Goal: Transaction & Acquisition: Purchase product/service

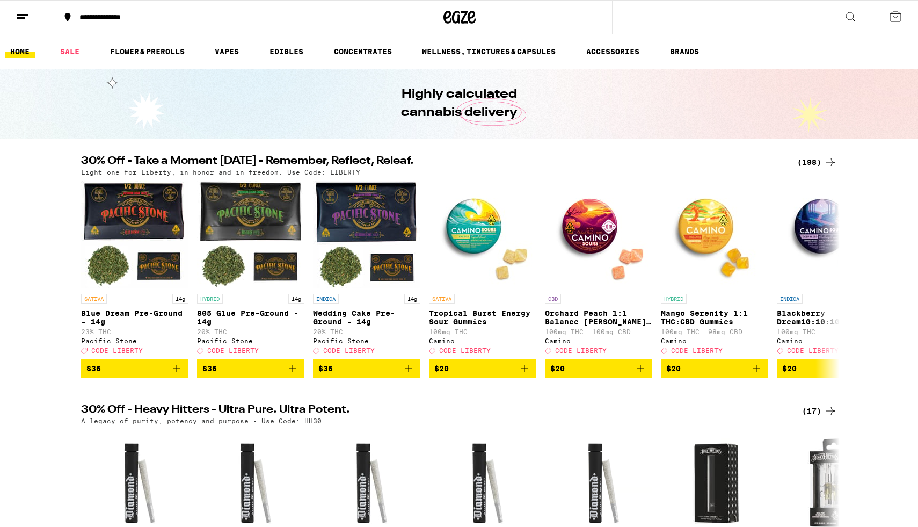
click at [834, 161] on icon at bounding box center [830, 162] width 13 height 13
click at [831, 161] on icon at bounding box center [830, 162] width 13 height 13
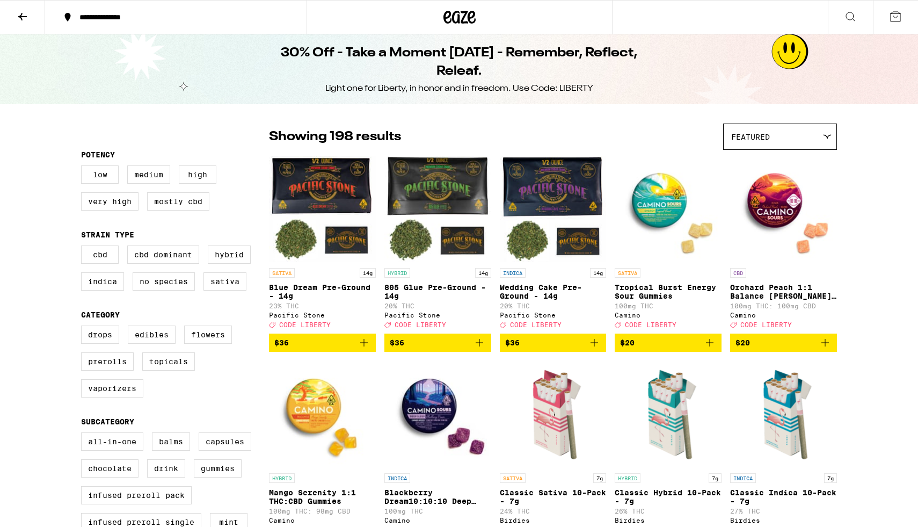
click at [831, 161] on img "Open page for Orchard Peach 1:1 Balance Sours Gummies from Camino" at bounding box center [783, 208] width 107 height 107
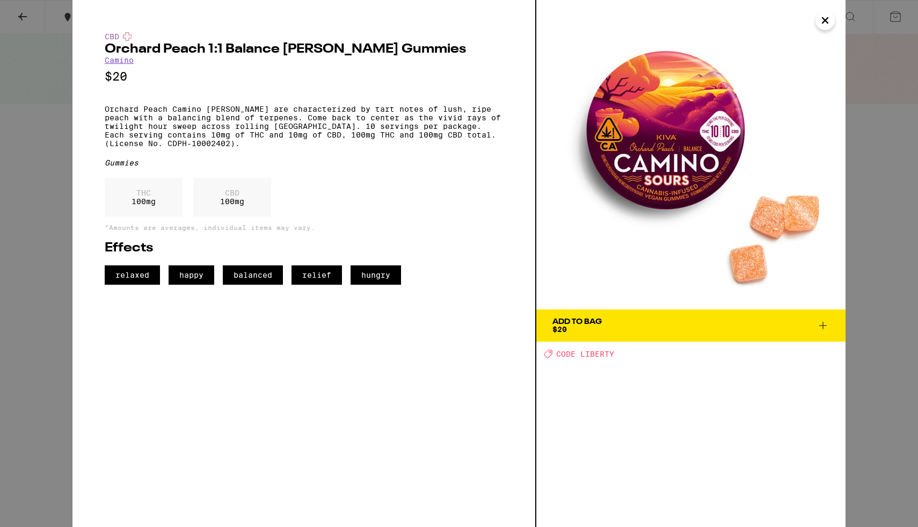
click at [826, 20] on icon "Close" at bounding box center [825, 20] width 13 height 16
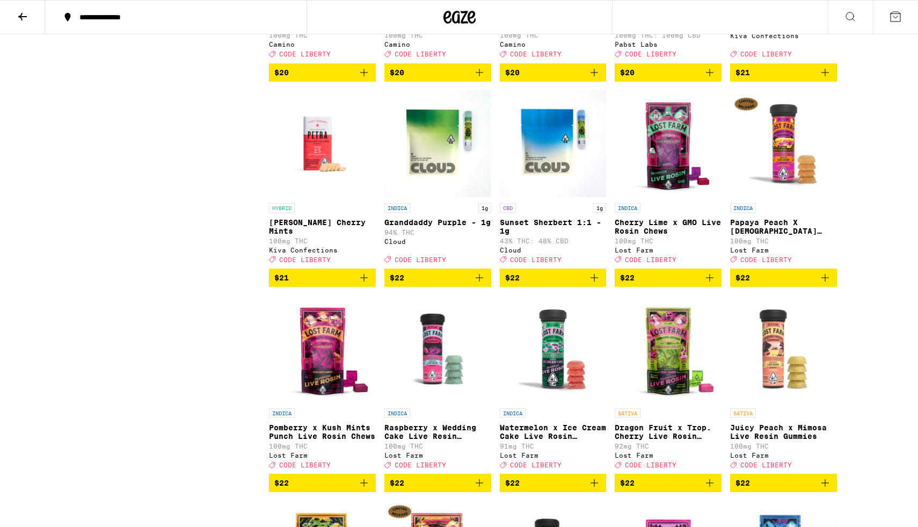
scroll to position [3470, 0]
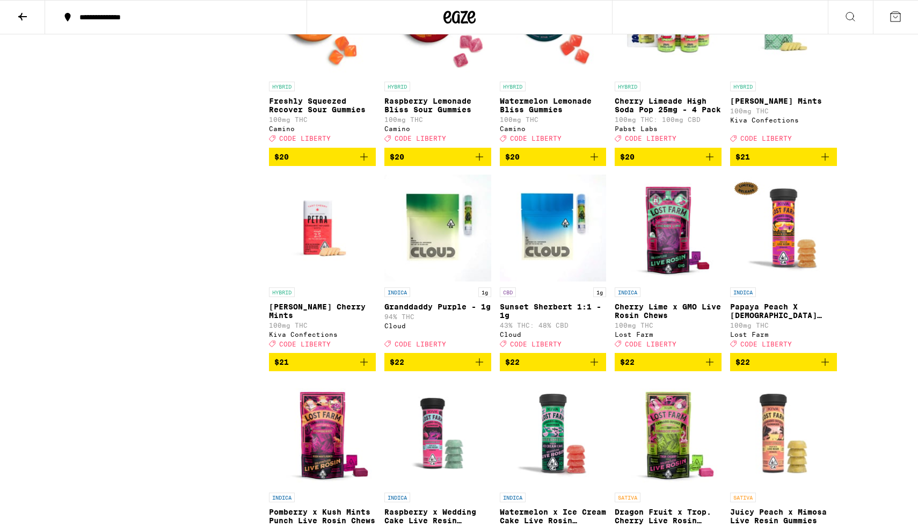
click at [26, 16] on icon at bounding box center [22, 17] width 9 height 8
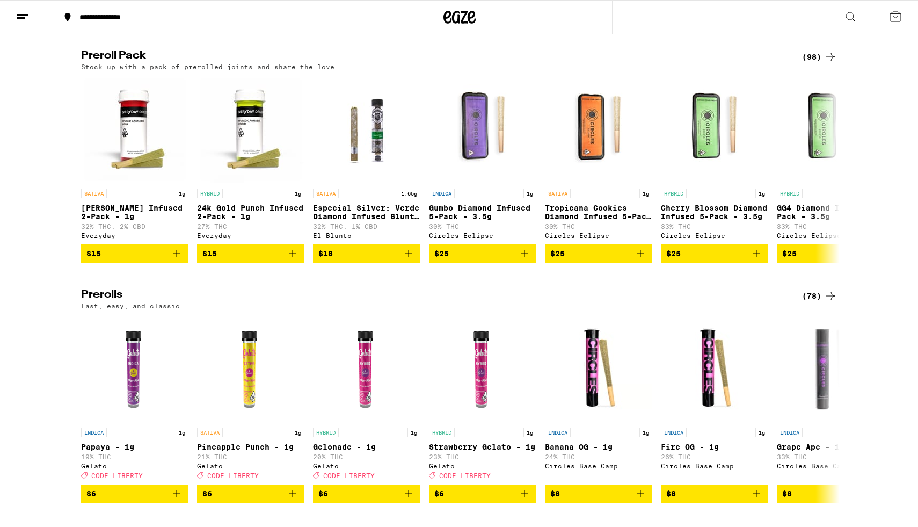
scroll to position [2899, 0]
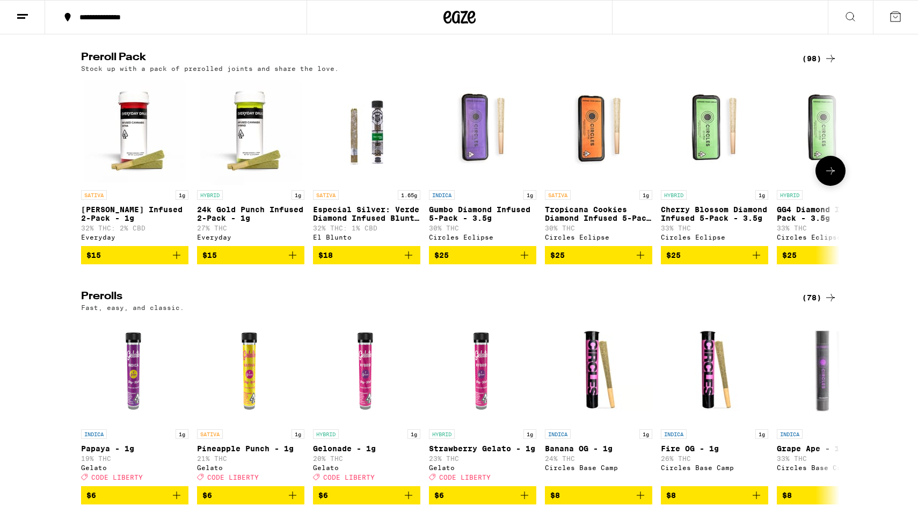
click at [469, 261] on span "$25" at bounding box center [482, 255] width 97 height 13
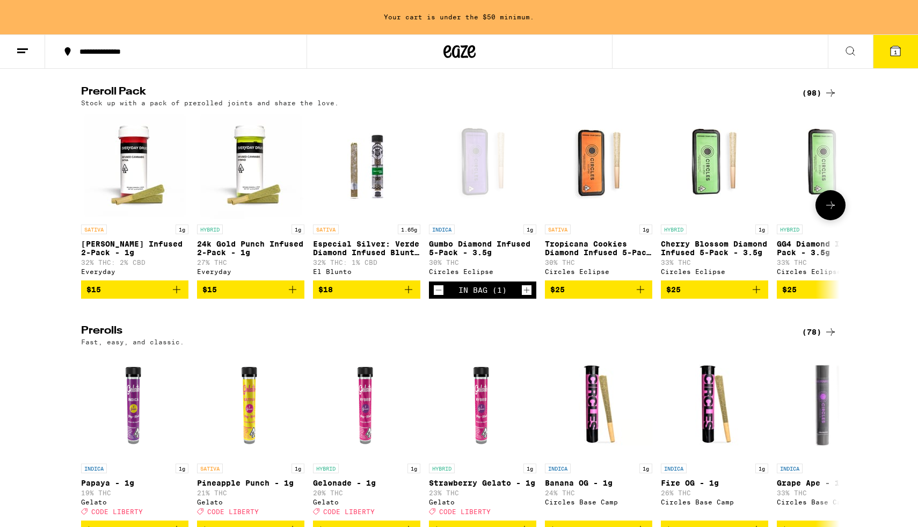
scroll to position [2934, 0]
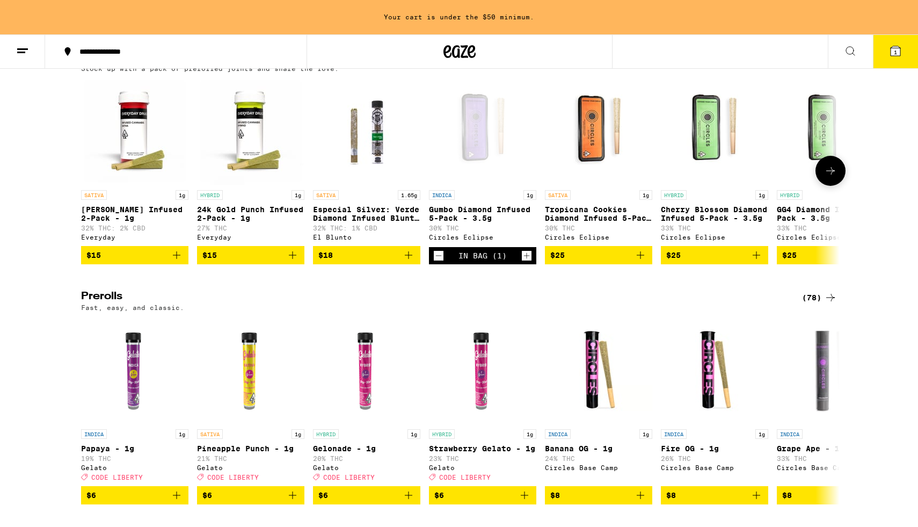
click at [567, 261] on span "$25" at bounding box center [598, 255] width 97 height 13
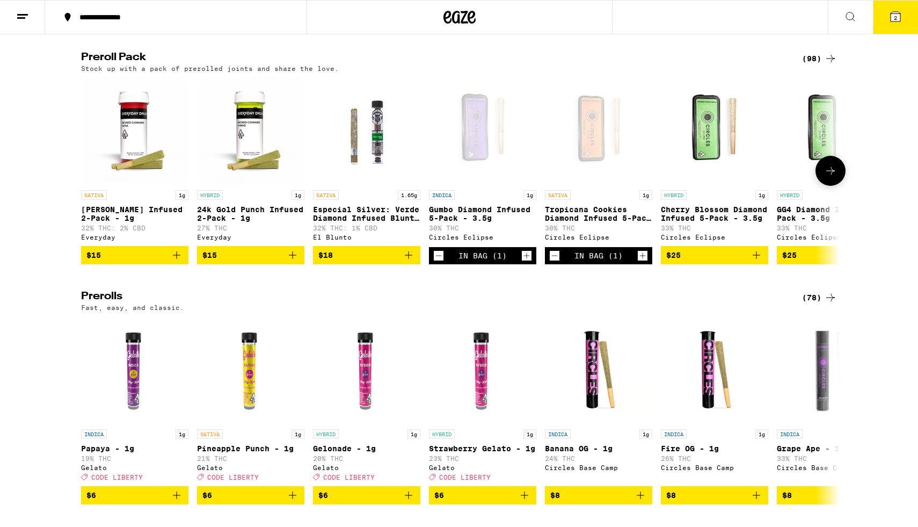
click at [832, 177] on icon at bounding box center [830, 170] width 13 height 13
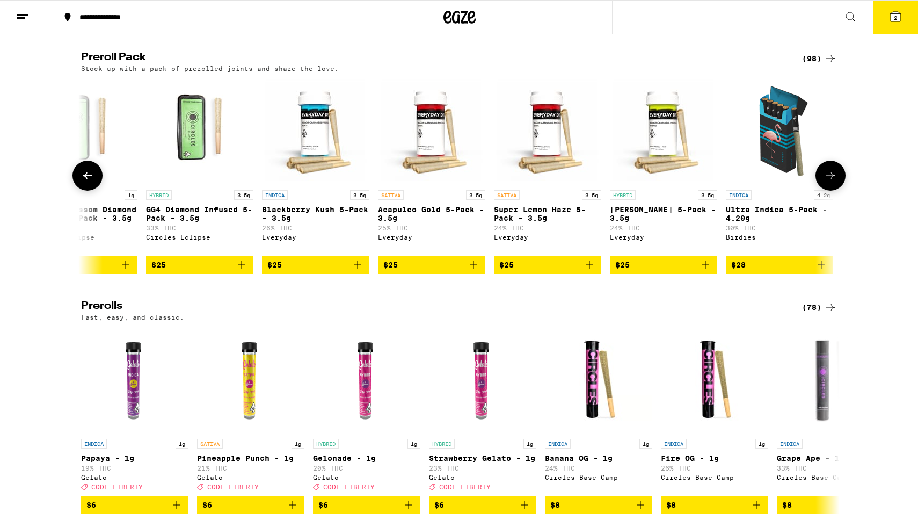
scroll to position [0, 639]
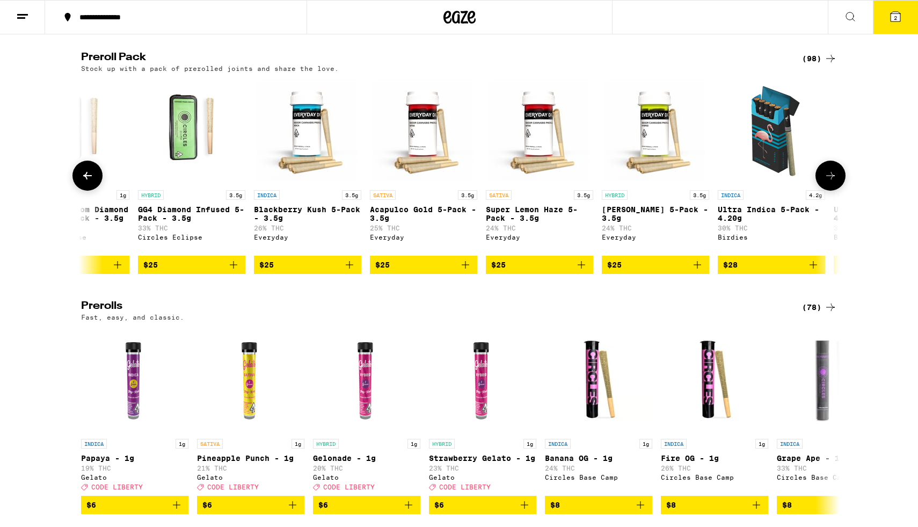
click at [832, 182] on icon at bounding box center [830, 175] width 13 height 13
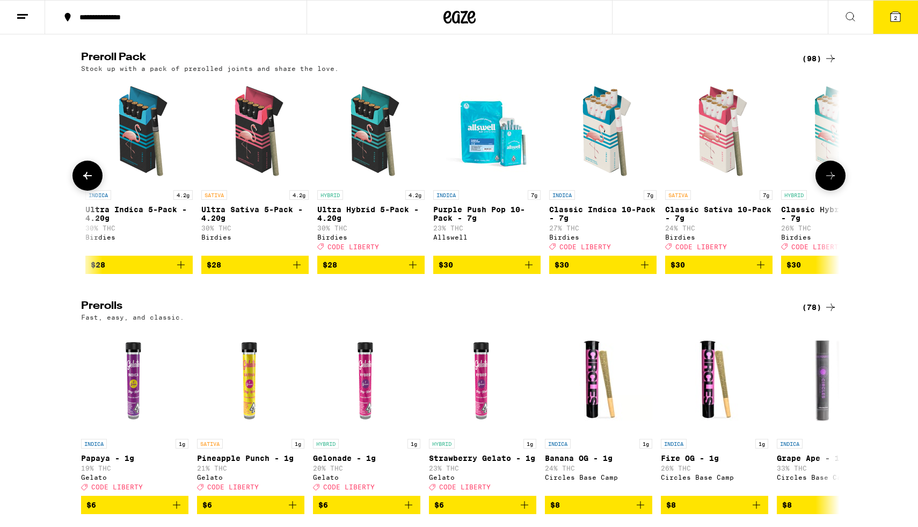
scroll to position [0, 1278]
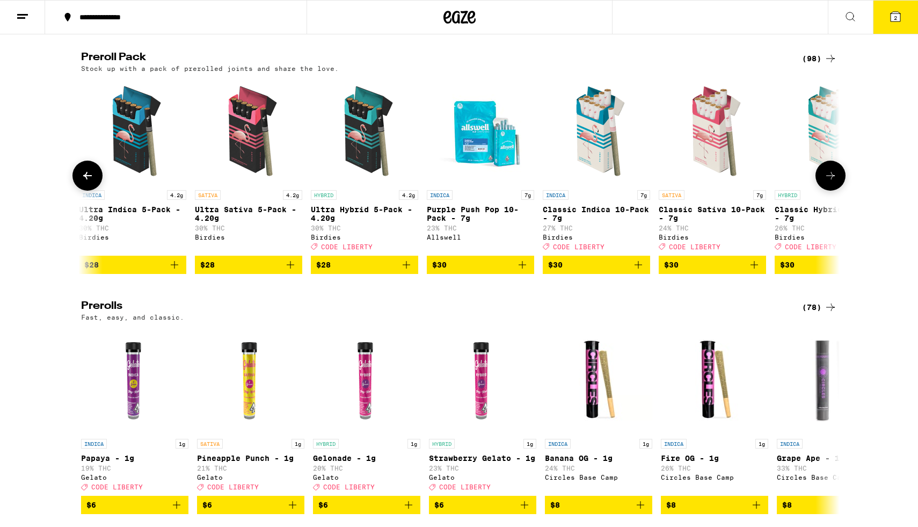
click at [832, 182] on icon at bounding box center [830, 175] width 13 height 13
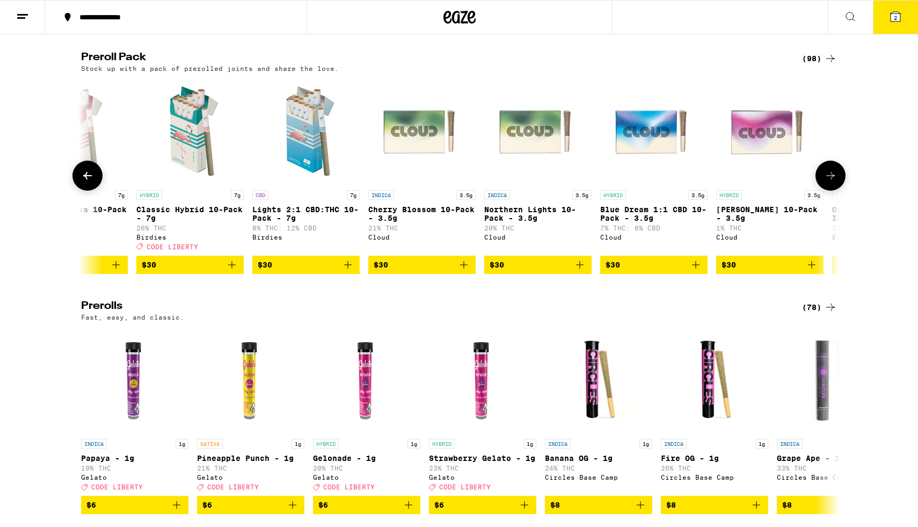
scroll to position [0, 1917]
click at [83, 182] on icon at bounding box center [87, 175] width 13 height 13
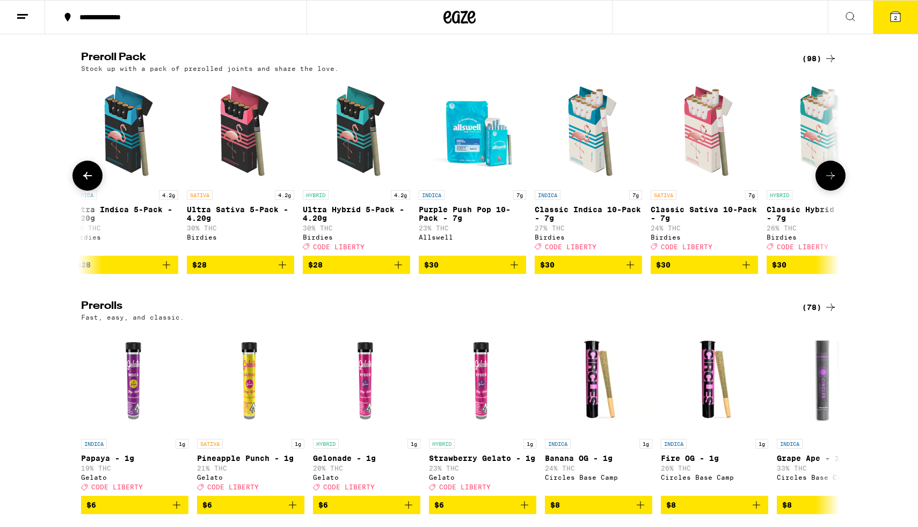
scroll to position [0, 1278]
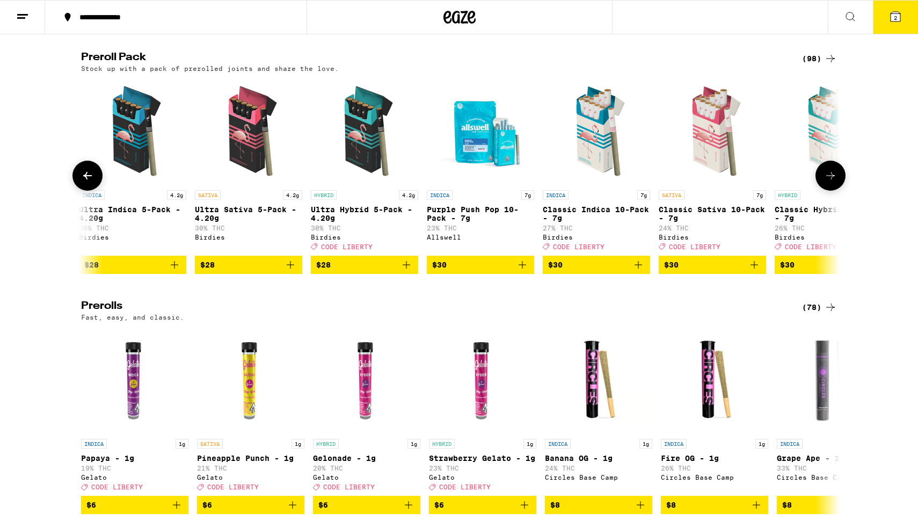
click at [827, 182] on icon at bounding box center [830, 175] width 13 height 13
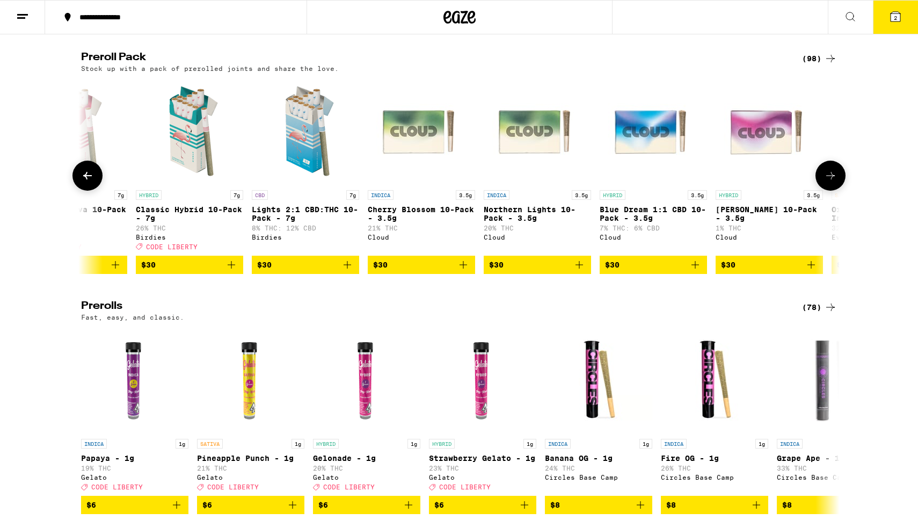
click at [827, 182] on icon at bounding box center [830, 175] width 13 height 13
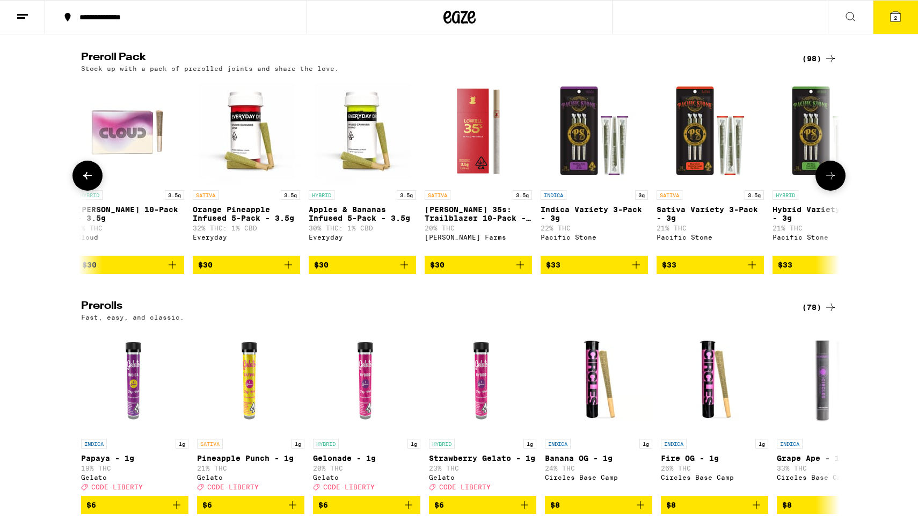
click at [827, 182] on icon at bounding box center [830, 175] width 13 height 13
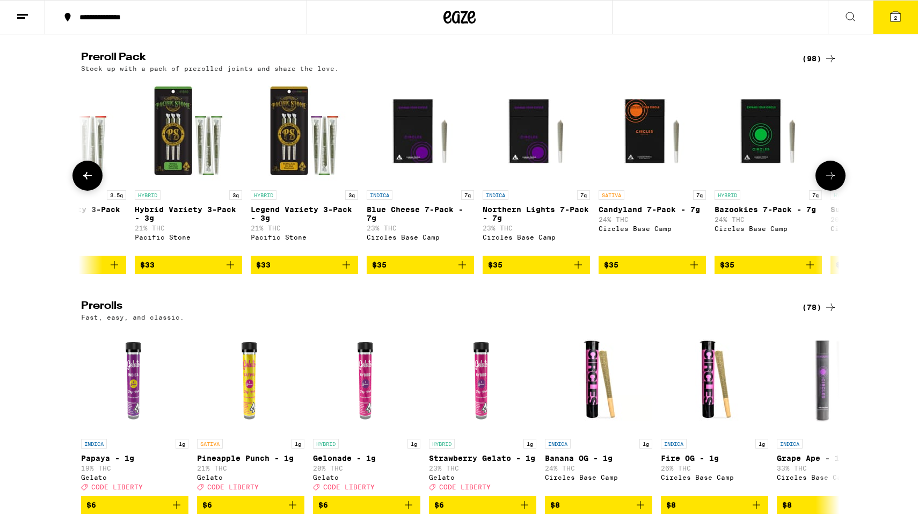
scroll to position [0, 3195]
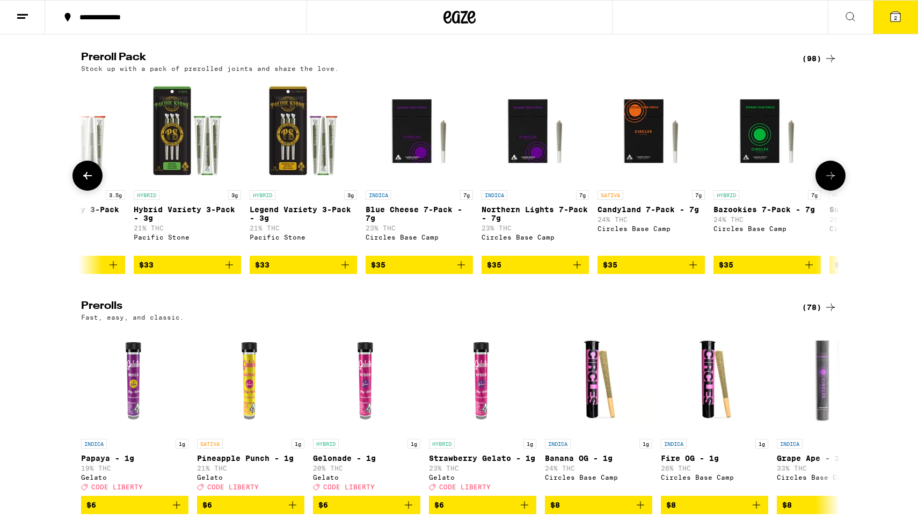
click at [827, 182] on icon at bounding box center [830, 175] width 13 height 13
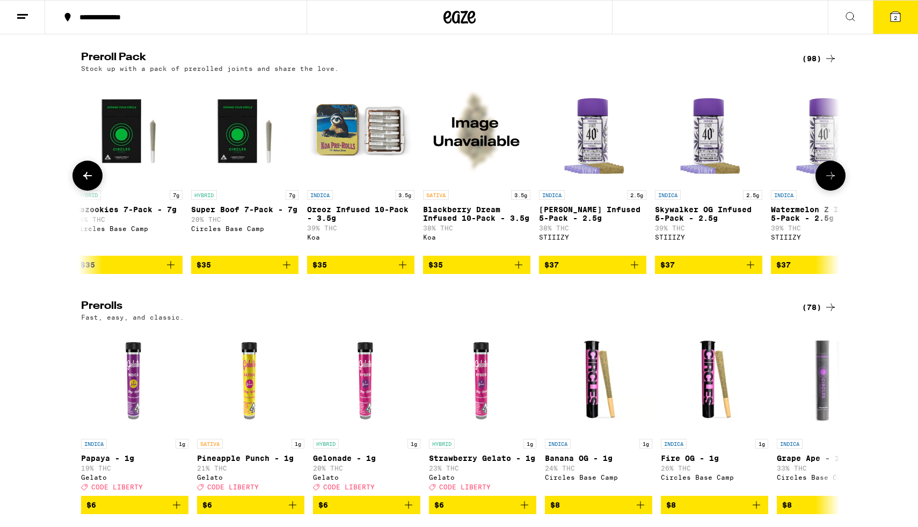
scroll to position [0, 3833]
click at [827, 182] on icon at bounding box center [830, 175] width 13 height 13
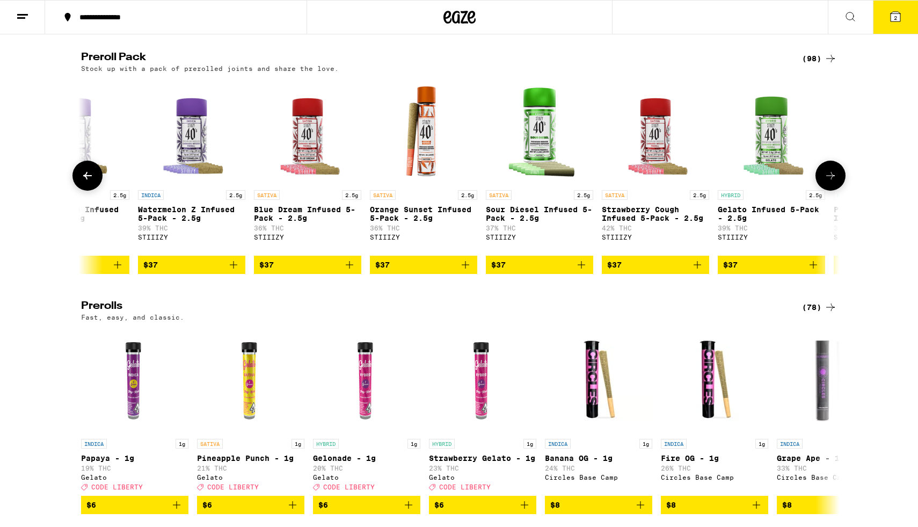
scroll to position [0, 4472]
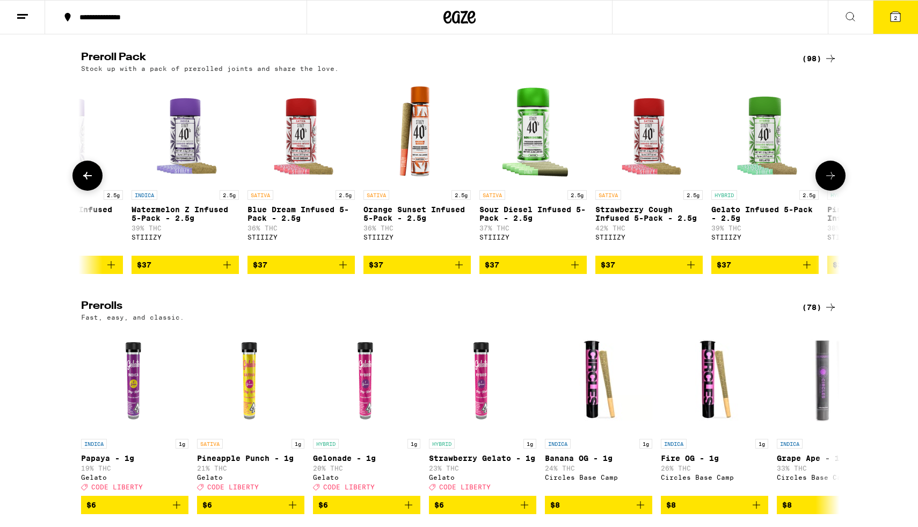
click at [827, 182] on icon at bounding box center [830, 175] width 13 height 13
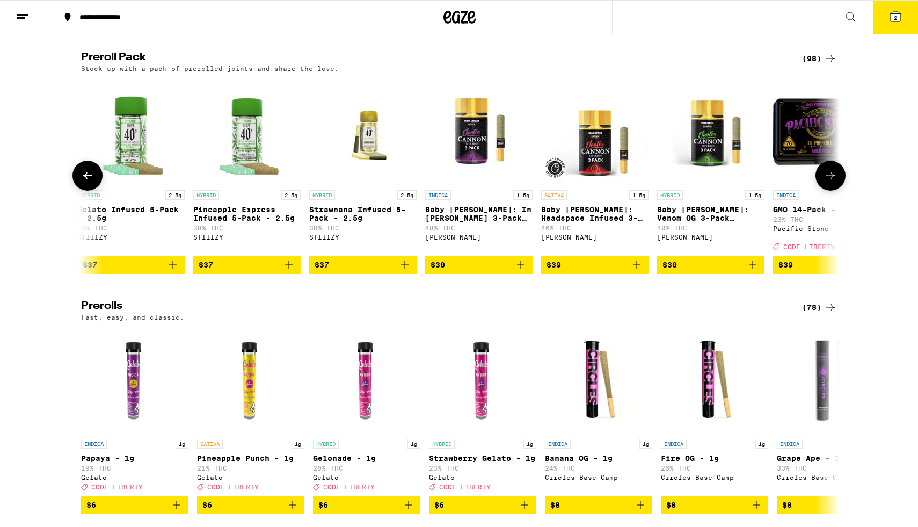
scroll to position [0, 5111]
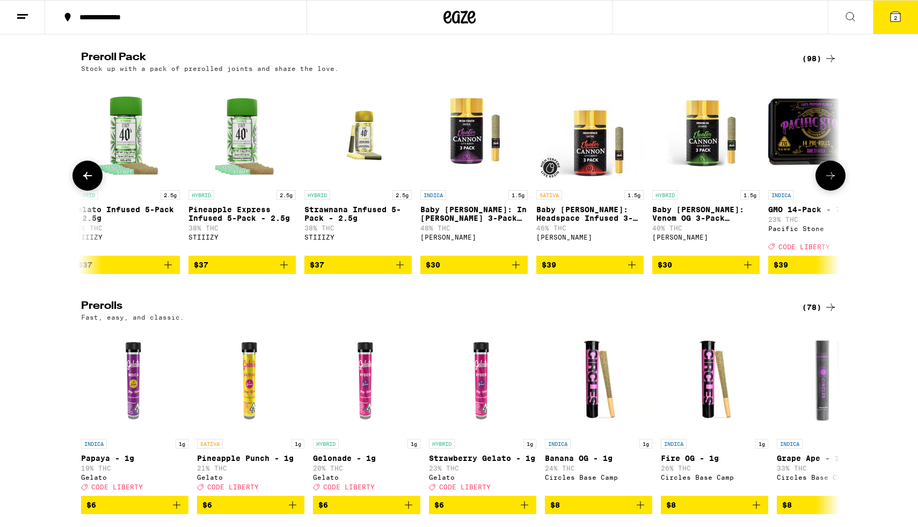
click at [827, 182] on icon at bounding box center [830, 175] width 13 height 13
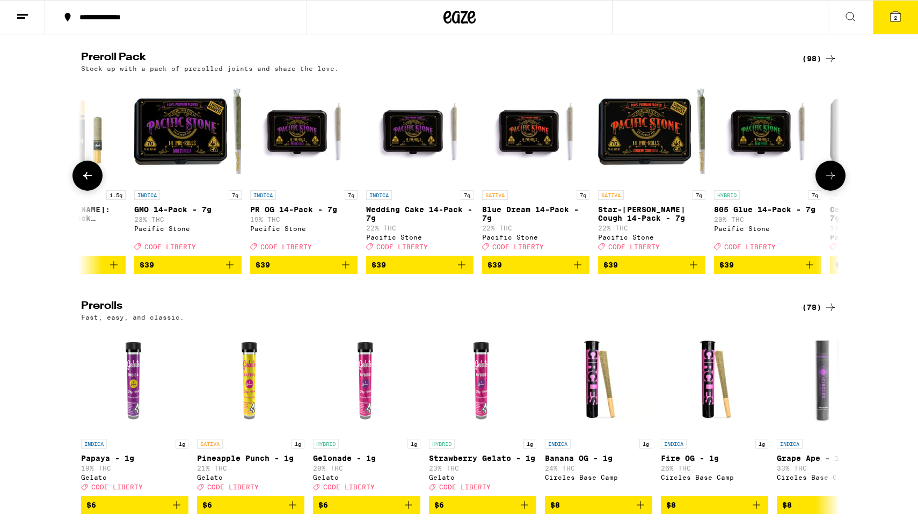
scroll to position [0, 5750]
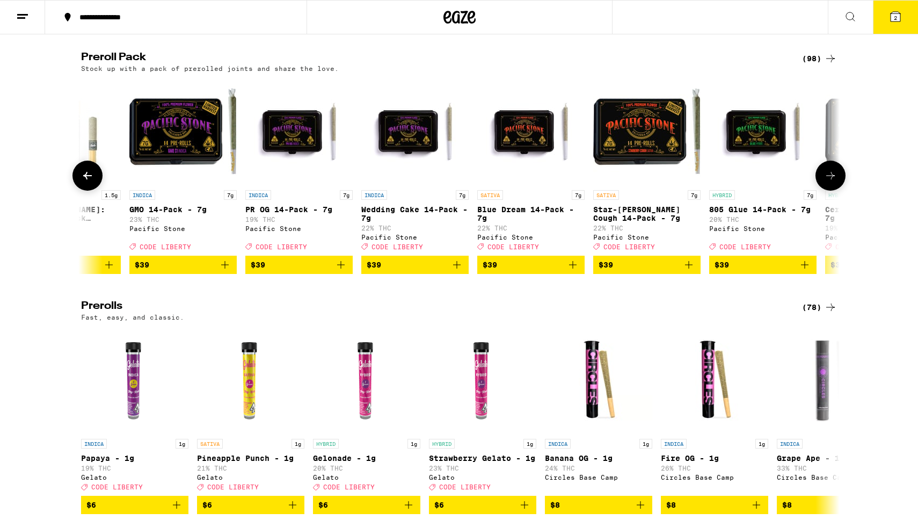
click at [827, 182] on icon at bounding box center [830, 175] width 13 height 13
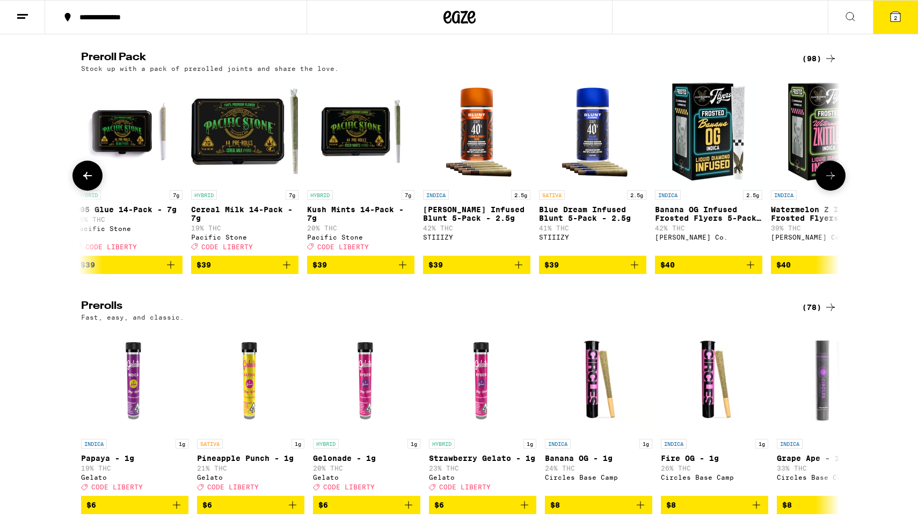
scroll to position [0, 6389]
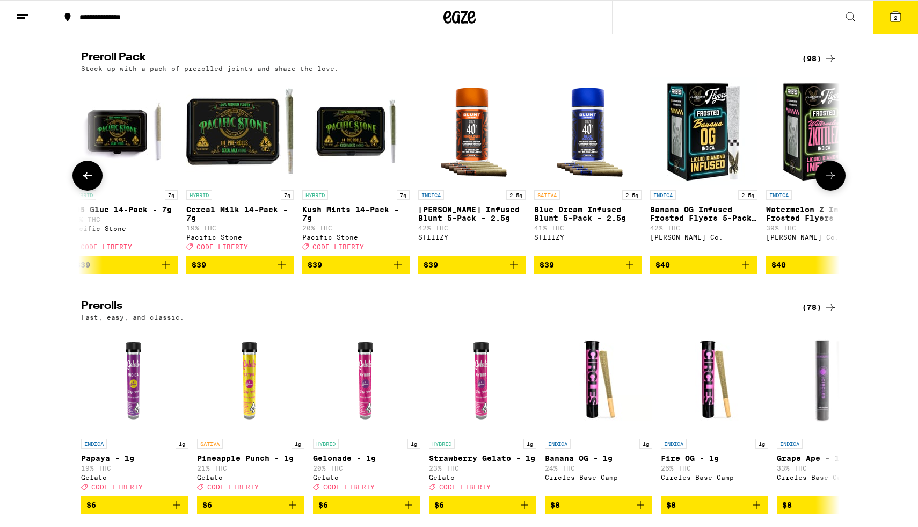
click at [827, 182] on icon at bounding box center [830, 175] width 13 height 13
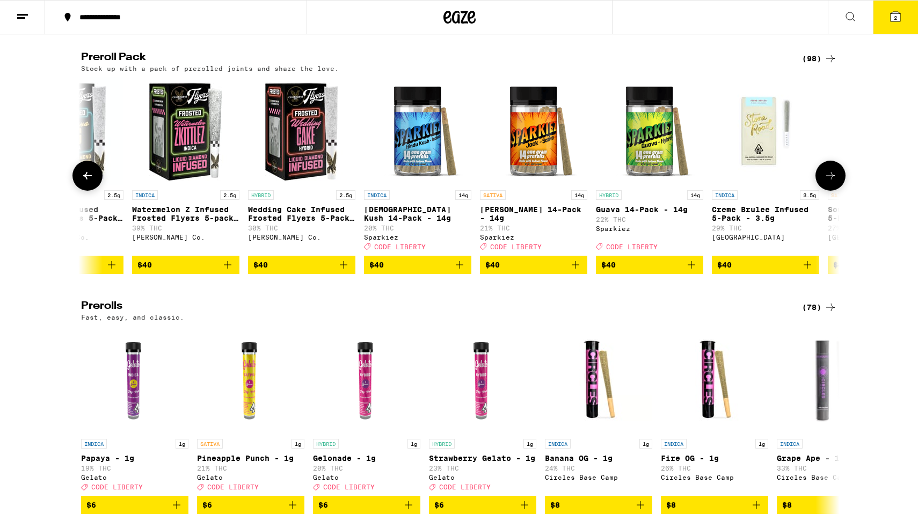
scroll to position [0, 7028]
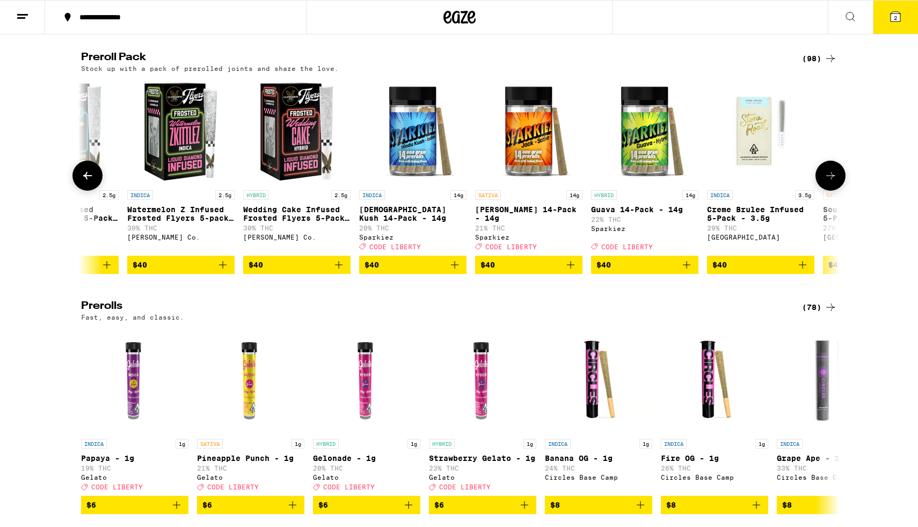
click at [827, 182] on icon at bounding box center [830, 175] width 13 height 13
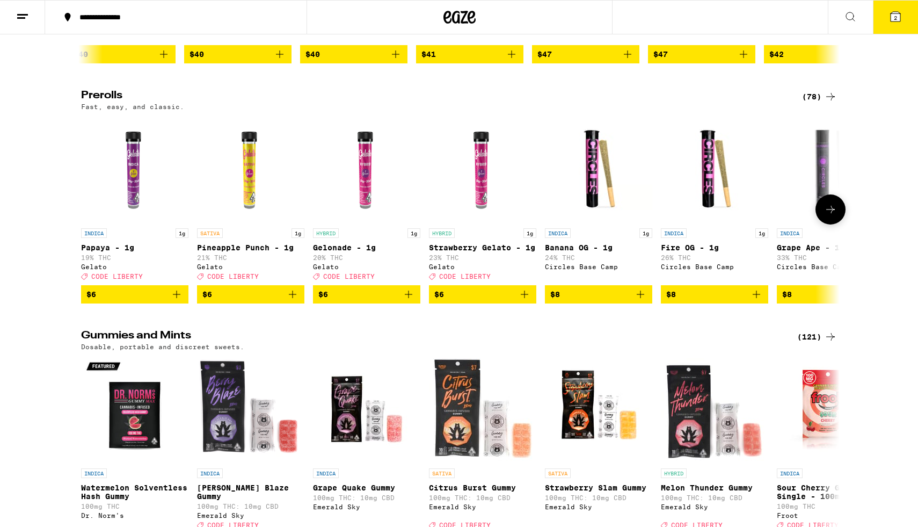
scroll to position [3111, 0]
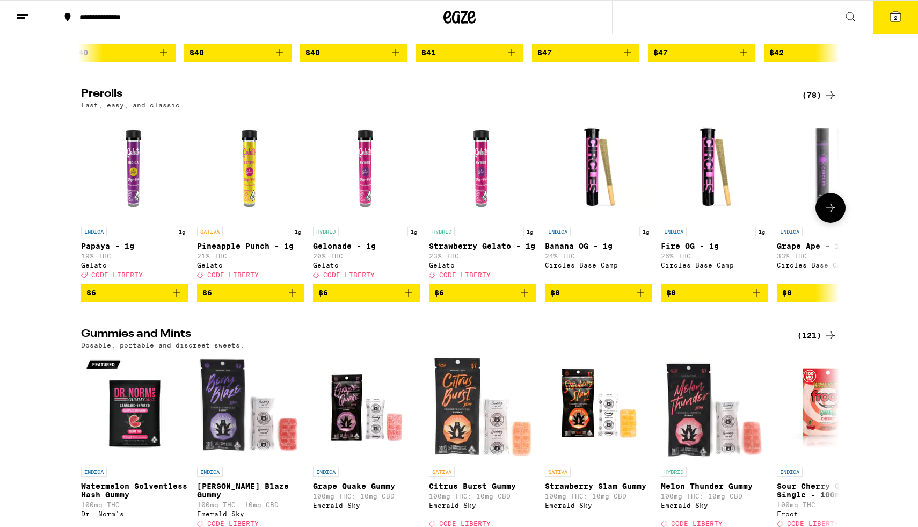
click at [833, 212] on icon at bounding box center [830, 208] width 9 height 8
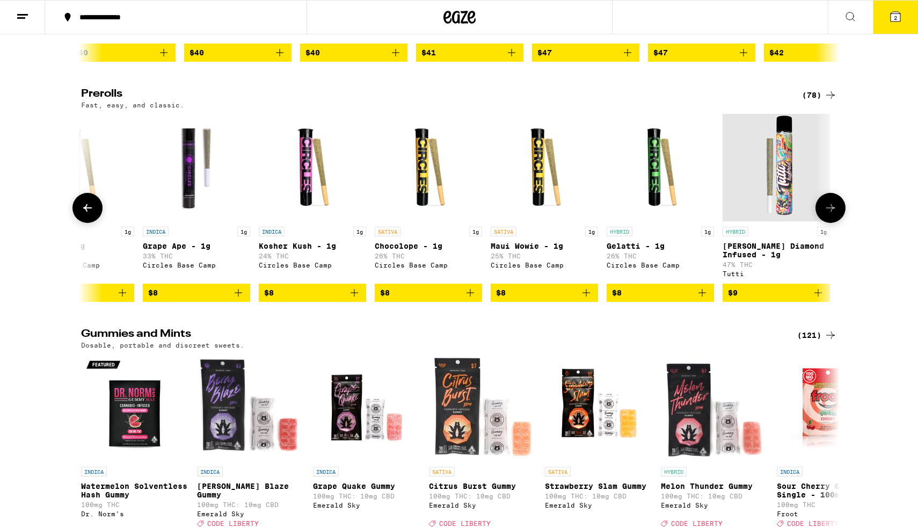
scroll to position [0, 639]
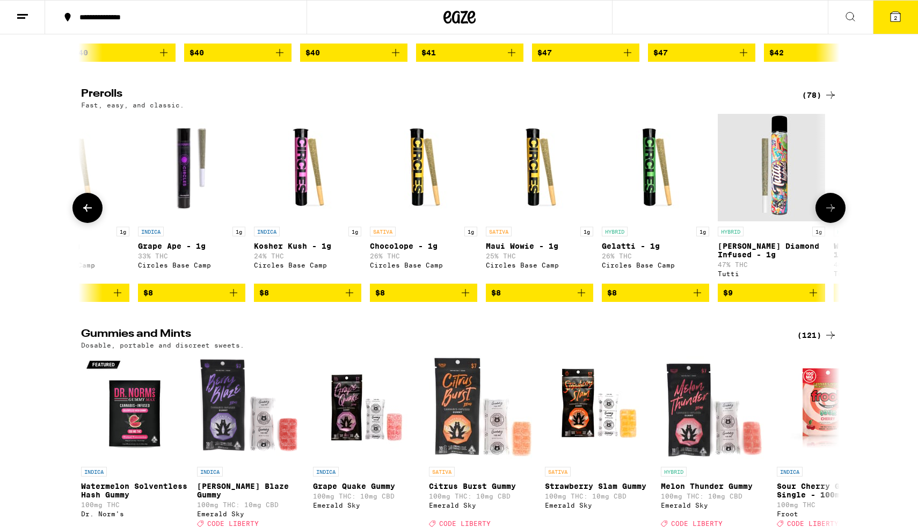
click at [196, 299] on span "$8" at bounding box center [191, 292] width 97 height 13
click at [402, 299] on span "$8" at bounding box center [423, 292] width 97 height 13
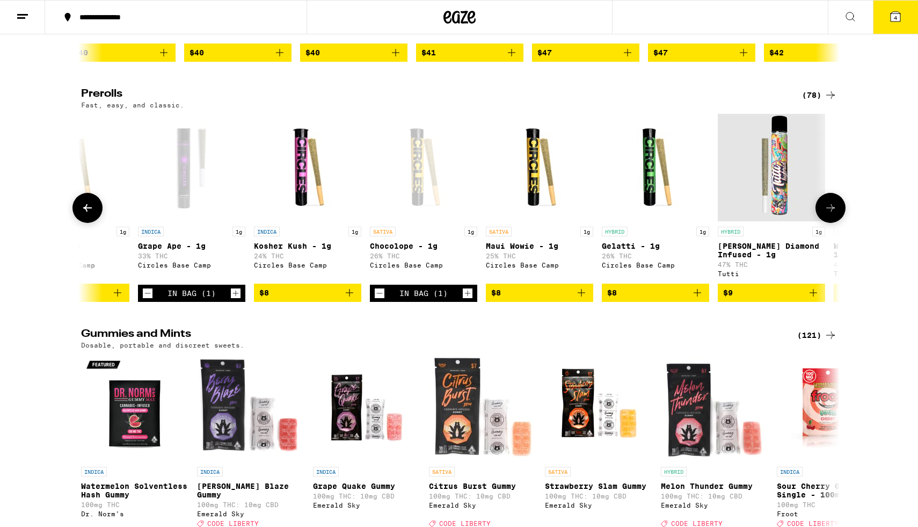
click at [838, 223] on button at bounding box center [831, 208] width 30 height 30
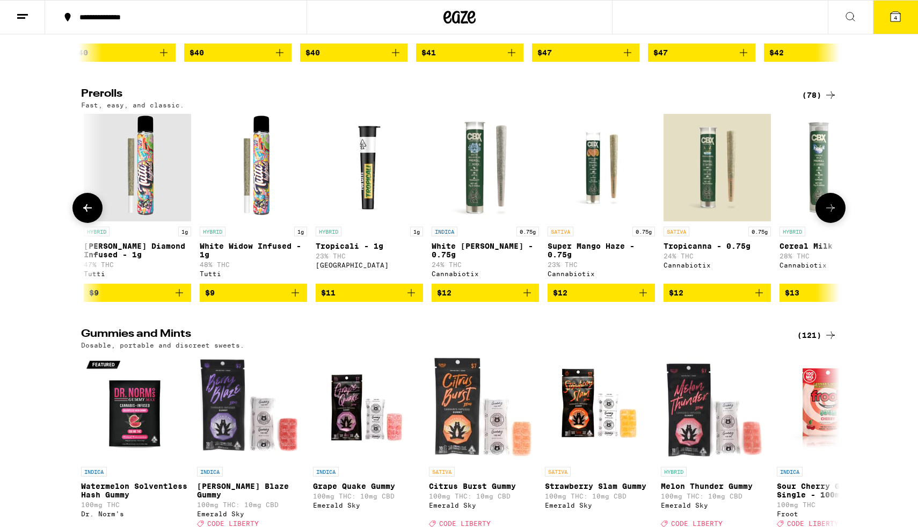
scroll to position [0, 1278]
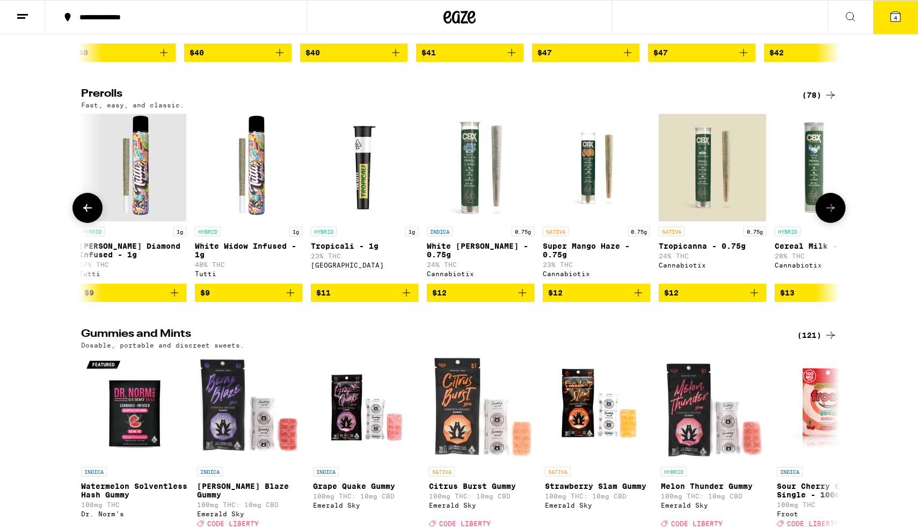
click at [838, 223] on button at bounding box center [831, 208] width 30 height 30
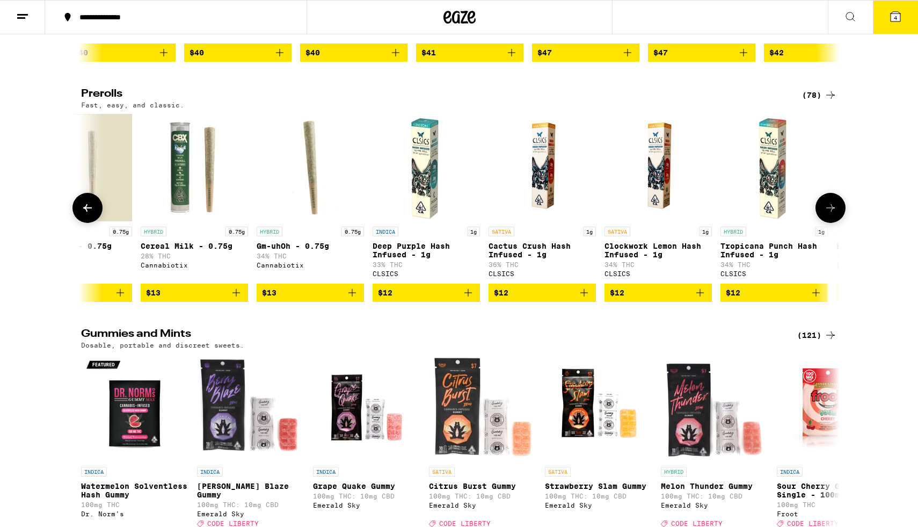
scroll to position [0, 1917]
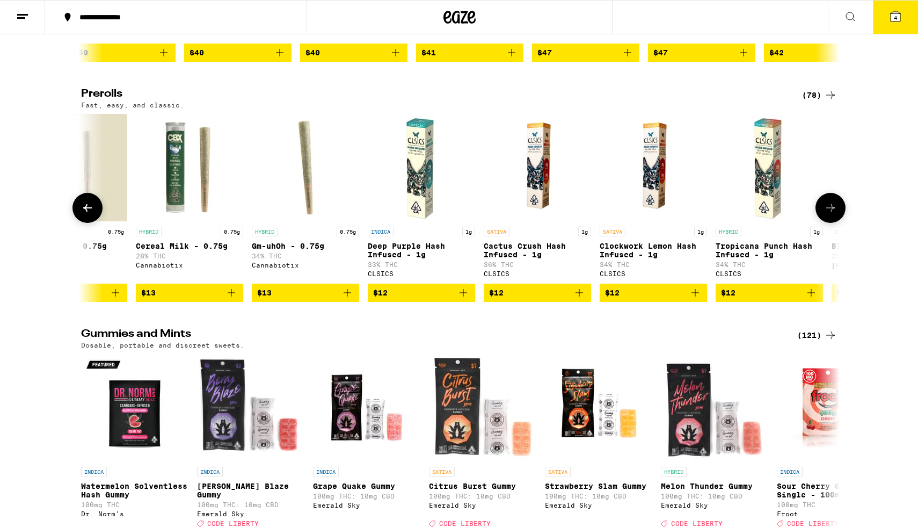
click at [635, 299] on span "$12" at bounding box center [653, 292] width 97 height 13
click at [431, 299] on span "$12" at bounding box center [421, 292] width 97 height 13
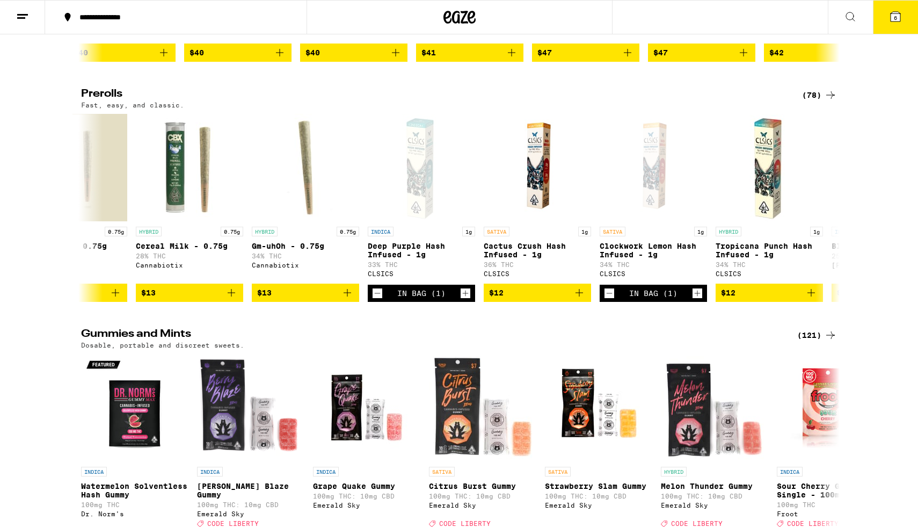
click at [885, 21] on button "6" at bounding box center [895, 17] width 45 height 33
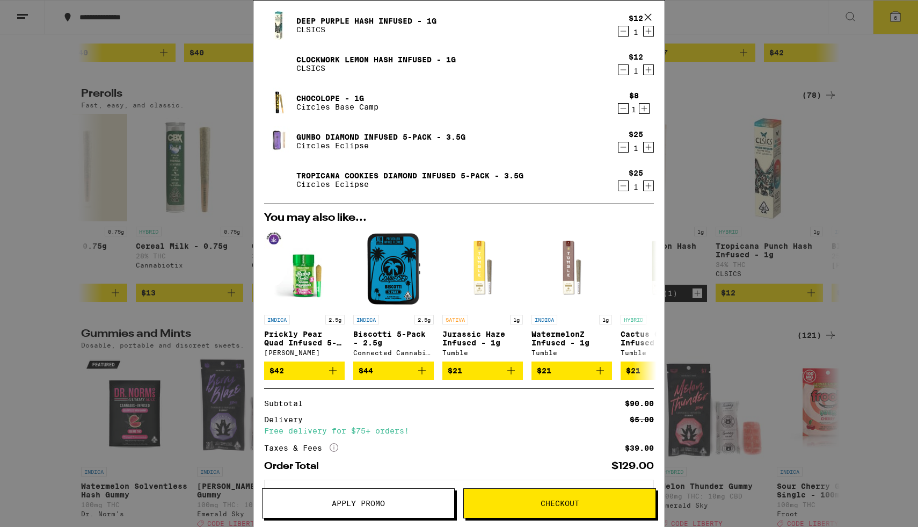
scroll to position [112, 0]
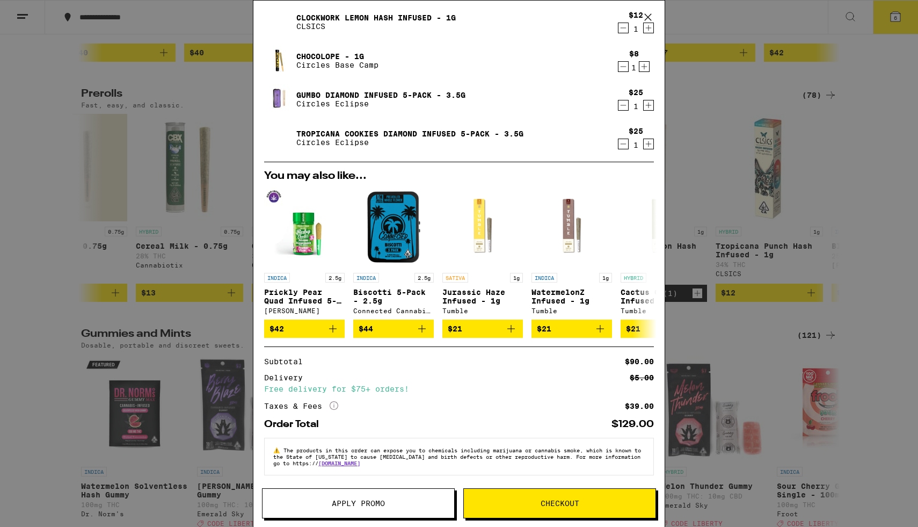
click at [853, 274] on div "Your Cart Grape Ape - 1g Circles Base Camp $8 1 Deep Purple Hash Infused - 1g C…" at bounding box center [459, 263] width 918 height 527
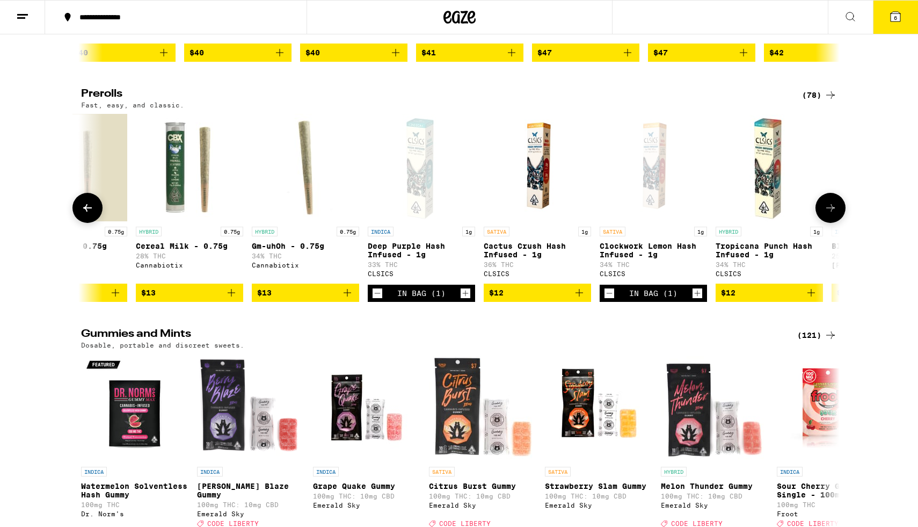
click at [830, 214] on icon at bounding box center [830, 207] width 13 height 13
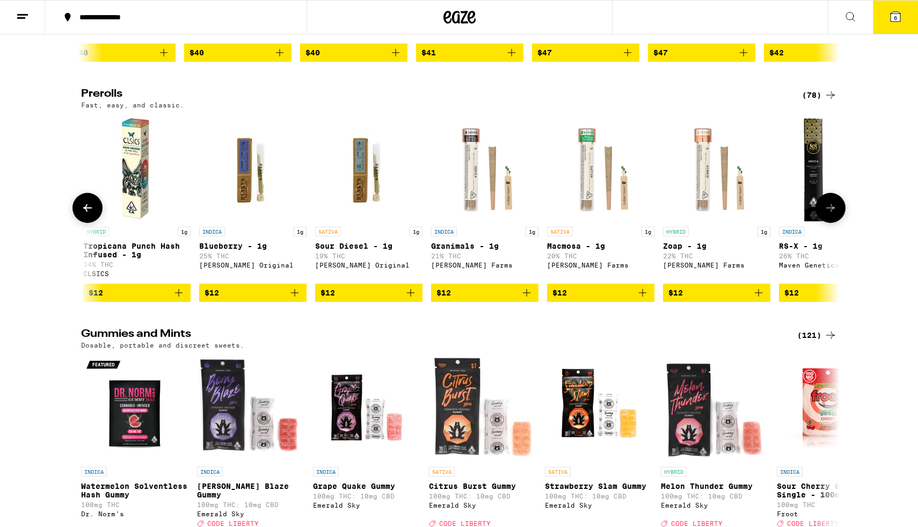
scroll to position [0, 2556]
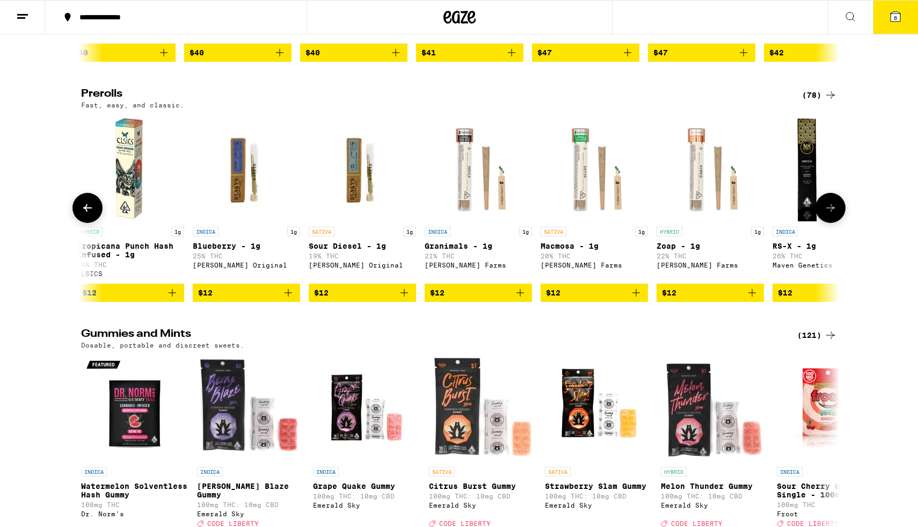
click at [830, 214] on icon at bounding box center [830, 207] width 13 height 13
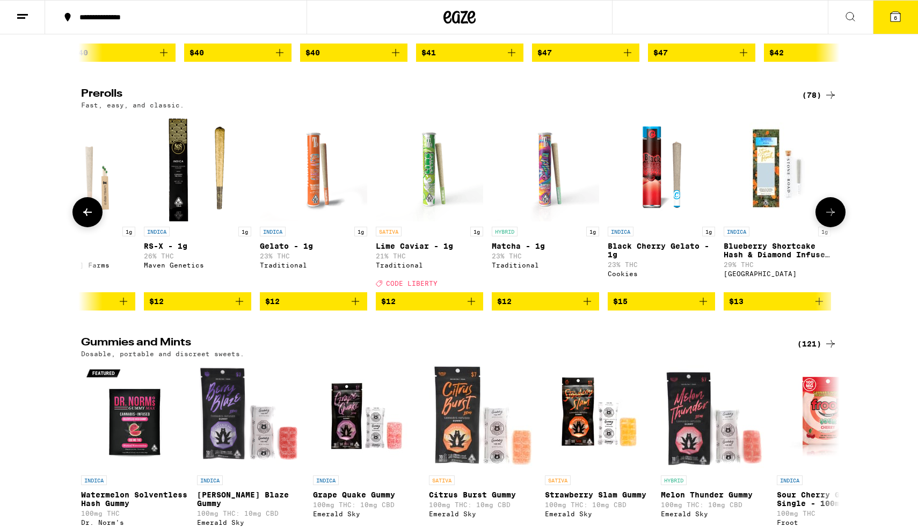
scroll to position [0, 3195]
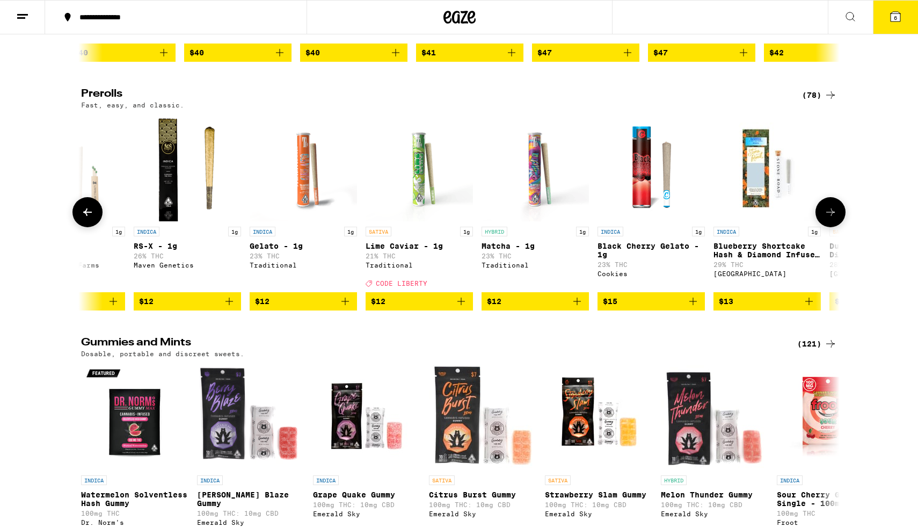
click at [763, 308] on span "$13" at bounding box center [767, 301] width 97 height 13
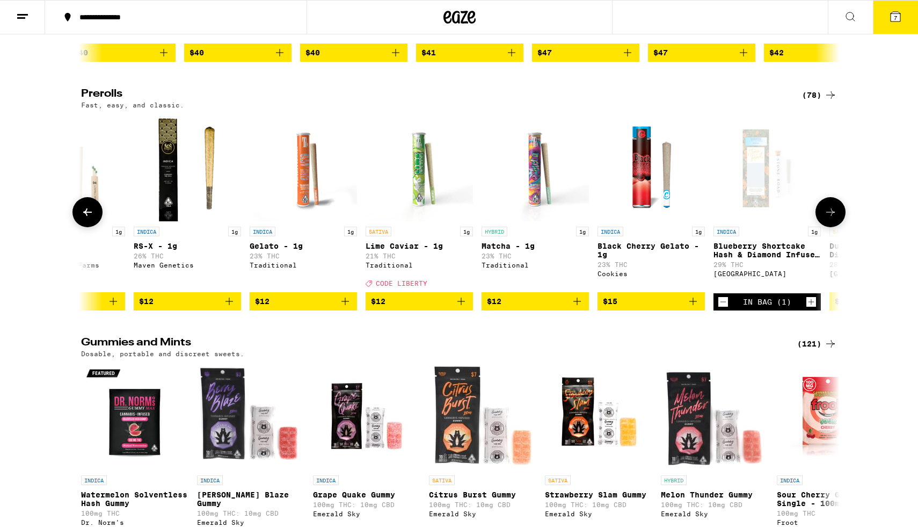
click at [833, 216] on icon at bounding box center [830, 212] width 9 height 8
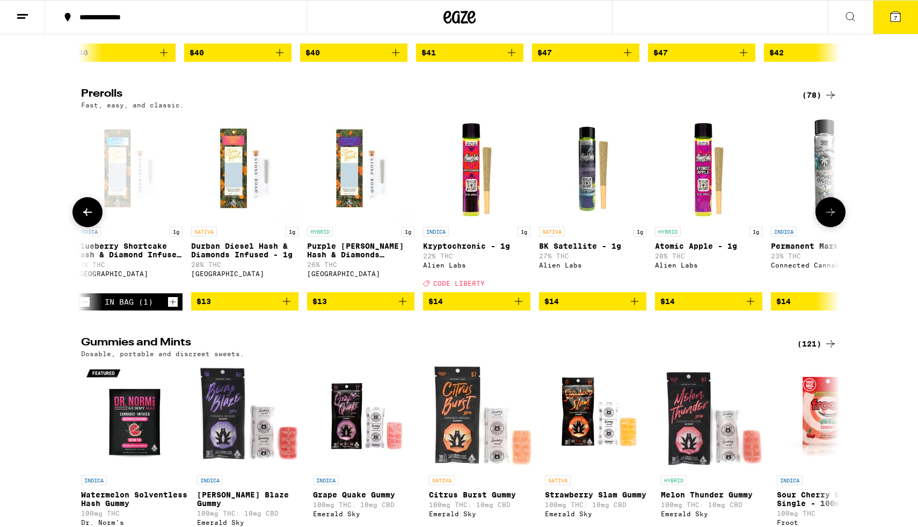
scroll to position [0, 3833]
click at [715, 308] on span "$14" at bounding box center [708, 301] width 97 height 13
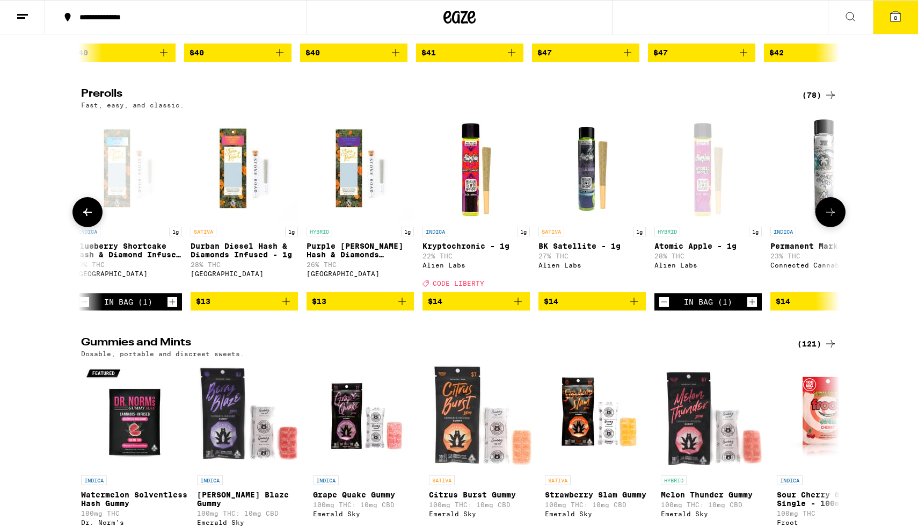
click at [825, 219] on icon at bounding box center [830, 212] width 13 height 13
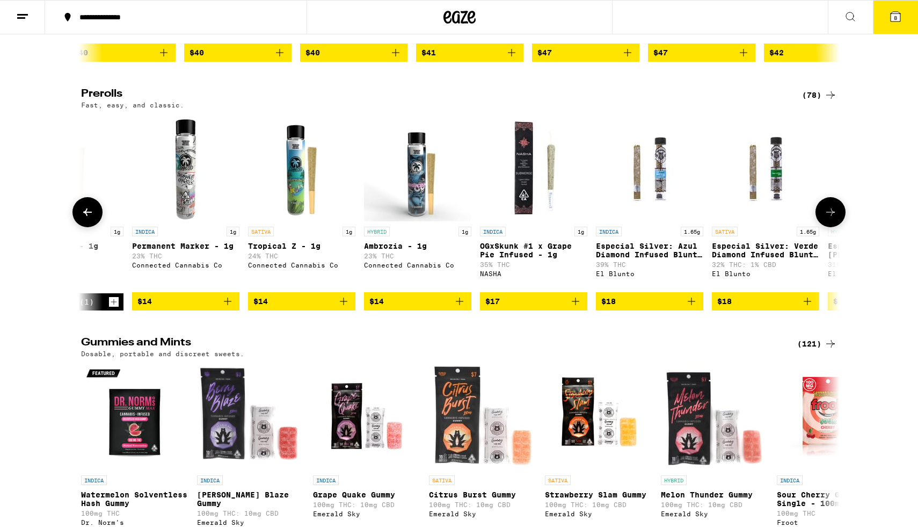
scroll to position [0, 4472]
click at [760, 308] on span "$18" at bounding box center [765, 301] width 97 height 13
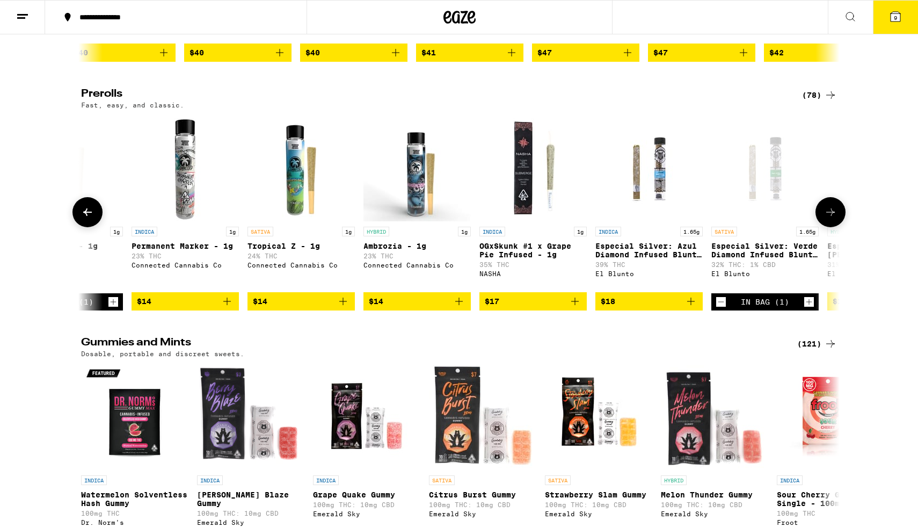
click at [835, 219] on icon at bounding box center [830, 212] width 13 height 13
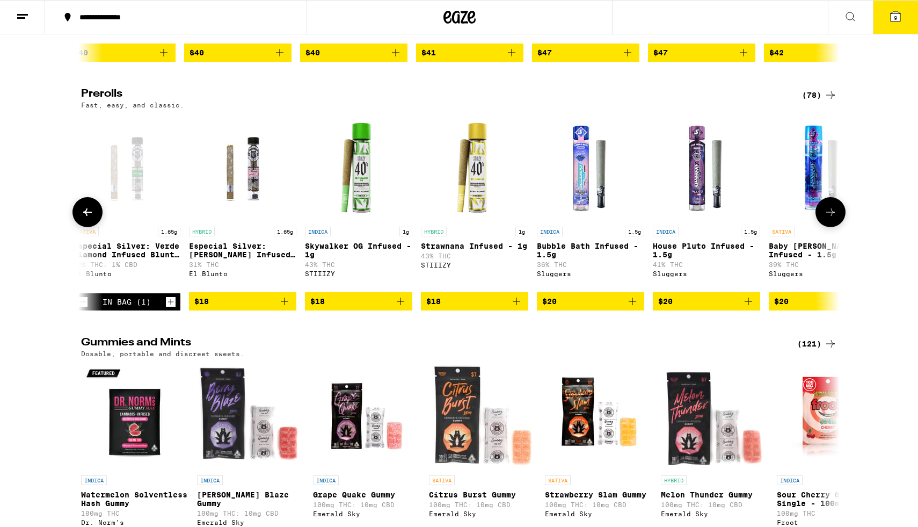
scroll to position [0, 5111]
click at [894, 23] on button "9" at bounding box center [895, 17] width 45 height 33
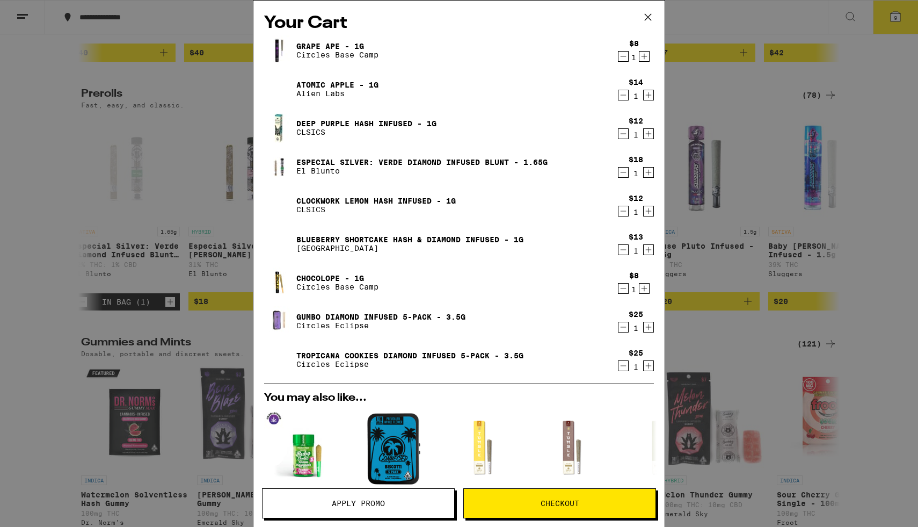
click at [623, 62] on icon "Decrement" at bounding box center [624, 56] width 10 height 13
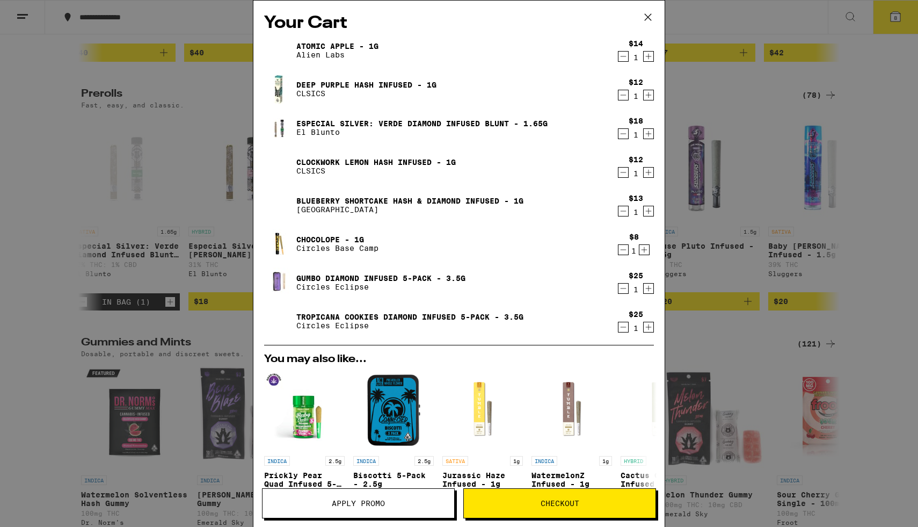
click at [644, 16] on icon at bounding box center [648, 17] width 16 height 16
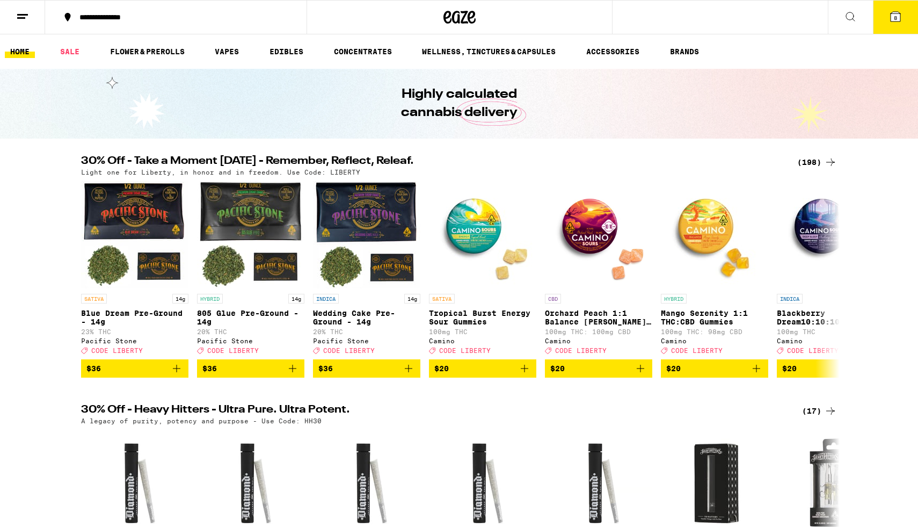
click at [892, 20] on icon at bounding box center [896, 17] width 10 height 10
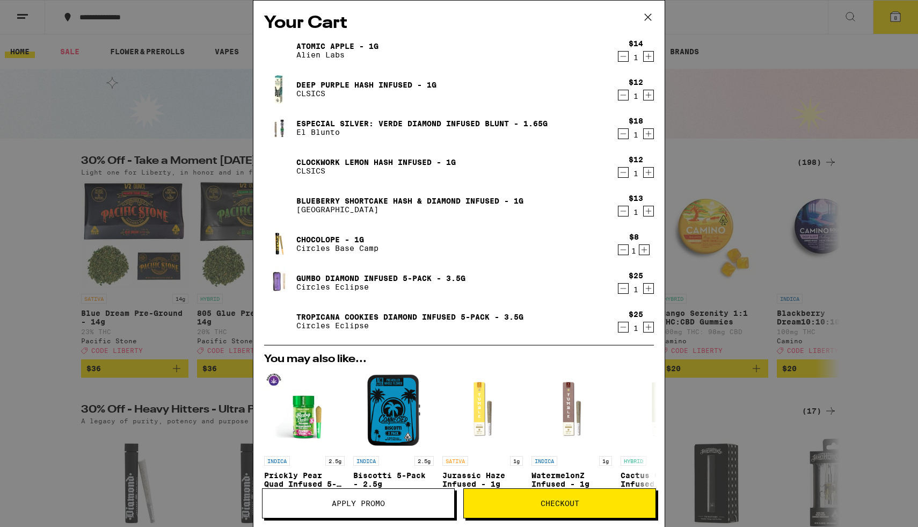
click at [347, 502] on span "Apply Promo" at bounding box center [358, 503] width 53 height 8
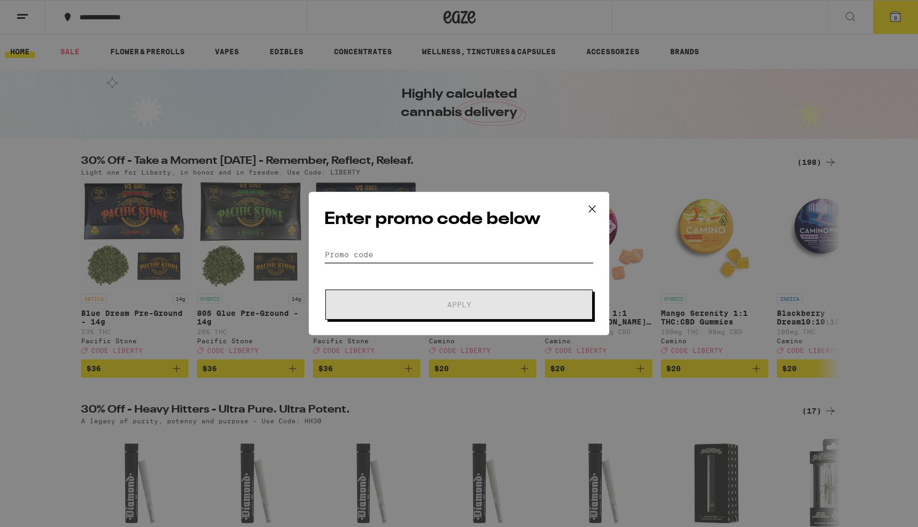
click at [411, 252] on input "Promo Code" at bounding box center [459, 254] width 270 height 16
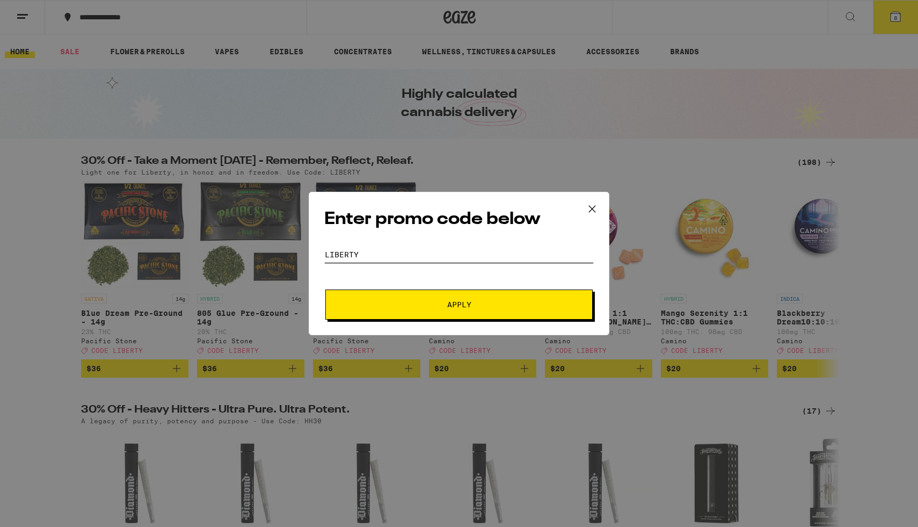
type input "LIBERTY"
click at [456, 303] on span "Apply" at bounding box center [459, 305] width 24 height 8
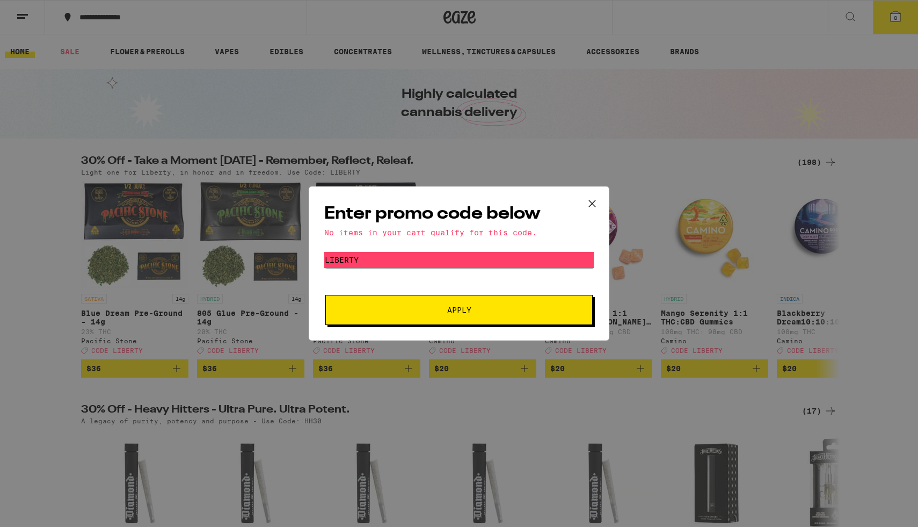
click at [457, 307] on span "Apply" at bounding box center [459, 310] width 24 height 8
click at [590, 206] on icon at bounding box center [592, 203] width 16 height 16
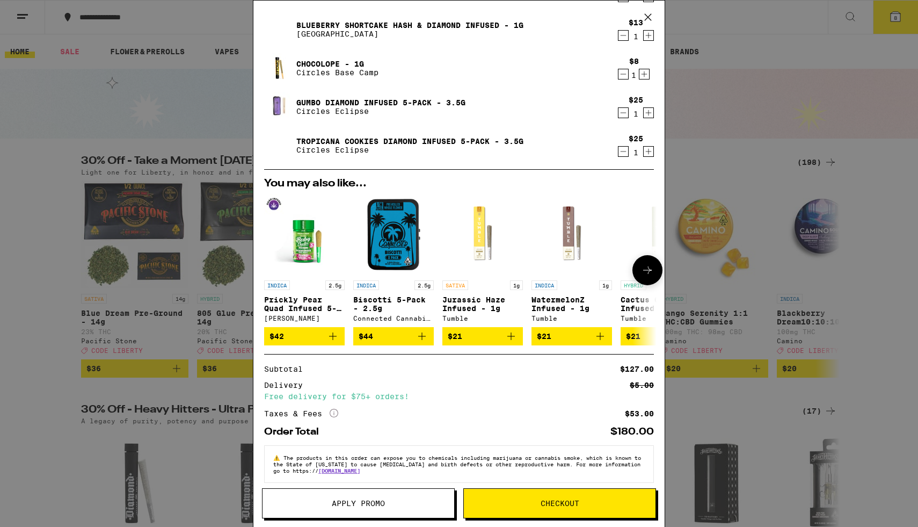
scroll to position [190, 0]
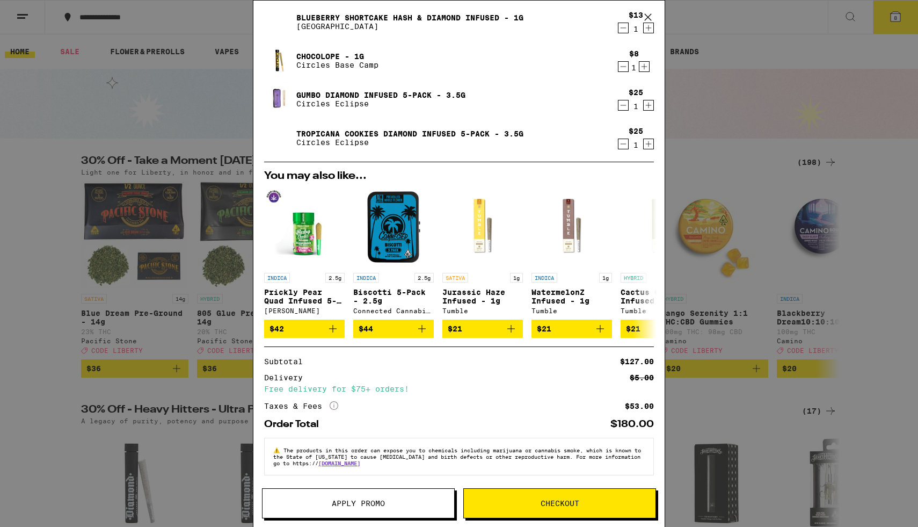
click at [555, 504] on span "Checkout" at bounding box center [560, 503] width 39 height 8
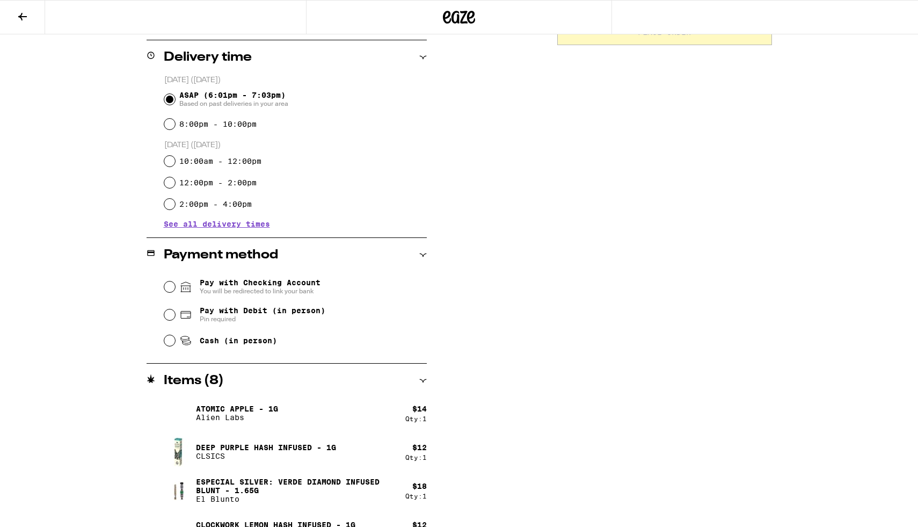
scroll to position [264, 0]
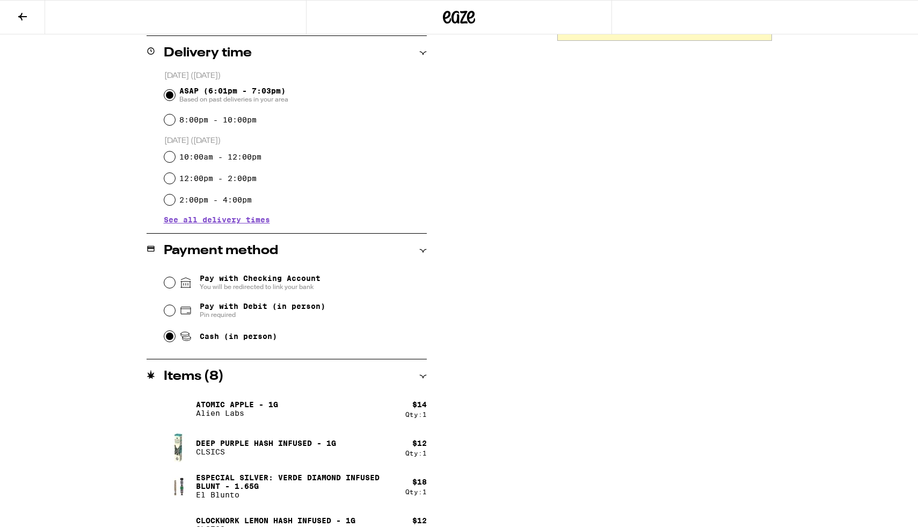
click at [172, 338] on input "Cash (in person)" at bounding box center [169, 336] width 11 height 11
radio input "true"
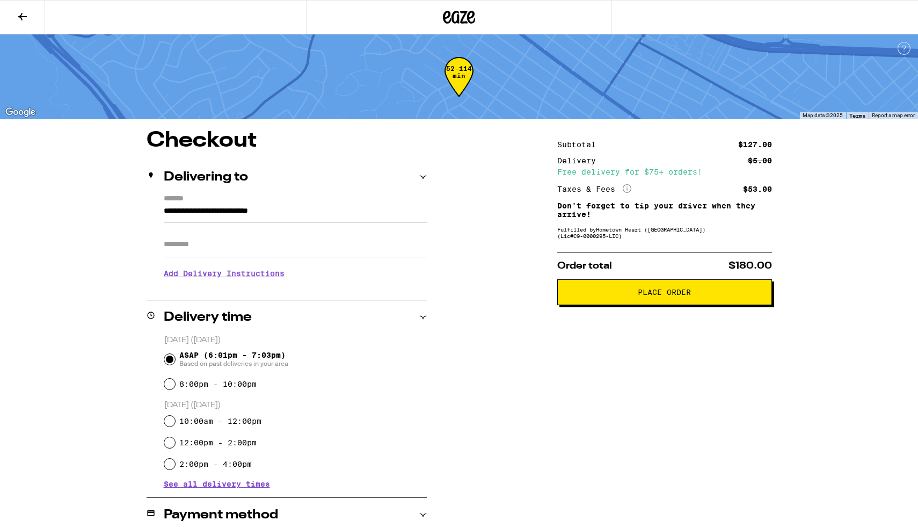
click at [644, 291] on span "Place Order" at bounding box center [664, 292] width 53 height 8
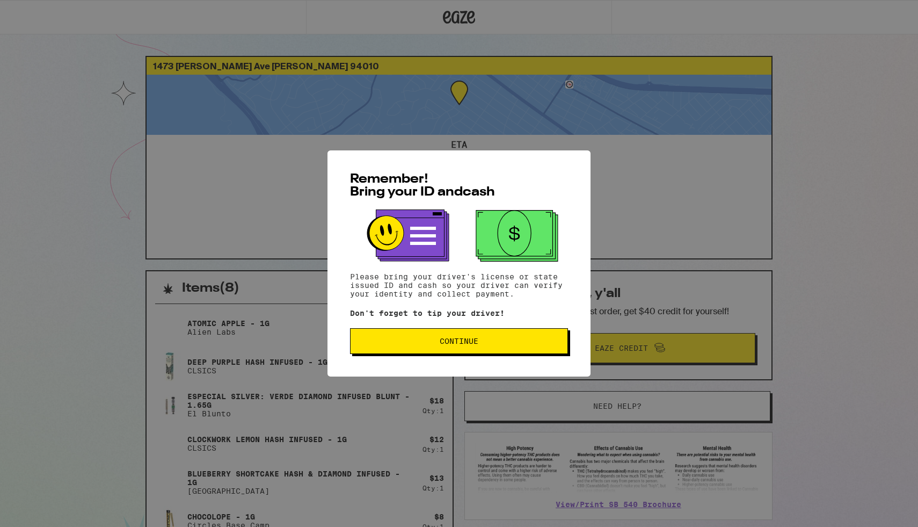
click at [481, 345] on span "Continue" at bounding box center [459, 341] width 200 height 8
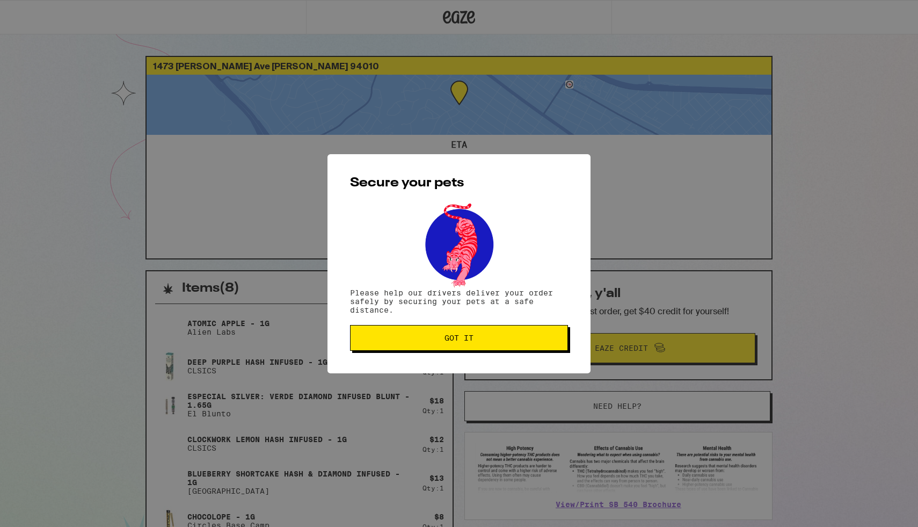
click at [481, 346] on button "Got it" at bounding box center [459, 338] width 218 height 26
